Goal: Consume media (video, audio): Consume media (video, audio)

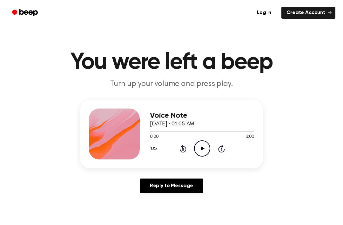
click at [201, 152] on icon "Play Audio" at bounding box center [202, 148] width 16 height 16
click at [215, 151] on div "1.0x Rewind 5 seconds Pause Audio Skip 5 seconds" at bounding box center [202, 148] width 104 height 16
click at [218, 150] on icon "Skip 5 seconds" at bounding box center [221, 148] width 7 height 8
click at [221, 151] on icon "Skip 5 seconds" at bounding box center [221, 148] width 7 height 8
click at [223, 149] on icon "Skip 5 seconds" at bounding box center [221, 148] width 7 height 8
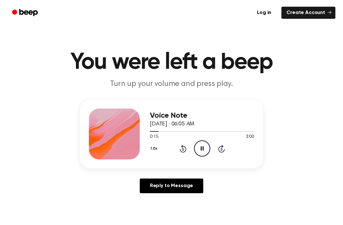
click at [182, 148] on icon "Rewind 5 seconds" at bounding box center [183, 148] width 7 height 8
click at [181, 152] on icon "Rewind 5 seconds" at bounding box center [183, 148] width 7 height 8
click at [183, 151] on icon "Rewind 5 seconds" at bounding box center [183, 148] width 7 height 8
click at [206, 152] on icon "Pause Audio" at bounding box center [202, 148] width 16 height 16
click at [204, 151] on icon "Play Audio" at bounding box center [202, 148] width 16 height 16
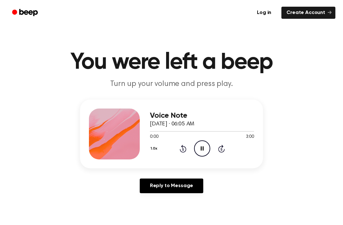
click at [204, 153] on icon "Pause Audio" at bounding box center [202, 148] width 16 height 16
click at [205, 151] on icon "Play Audio" at bounding box center [202, 148] width 16 height 16
click at [204, 151] on icon "Pause Audio" at bounding box center [202, 148] width 16 height 16
click at [205, 147] on icon "Play Audio" at bounding box center [202, 148] width 16 height 16
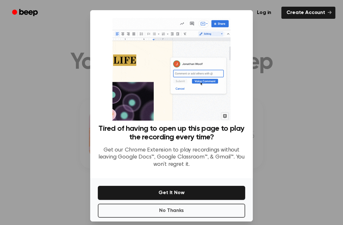
click at [225, 200] on button "Get It Now" at bounding box center [171, 193] width 147 height 14
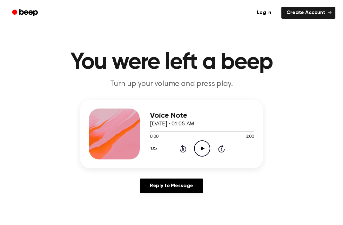
click at [199, 148] on icon "Play Audio" at bounding box center [202, 148] width 16 height 16
click at [198, 144] on icon "Play Audio" at bounding box center [202, 148] width 16 height 16
click at [204, 152] on icon "Pause Audio" at bounding box center [202, 148] width 16 height 16
click at [207, 151] on icon "Play Audio" at bounding box center [202, 148] width 16 height 16
